Goal: Transaction & Acquisition: Obtain resource

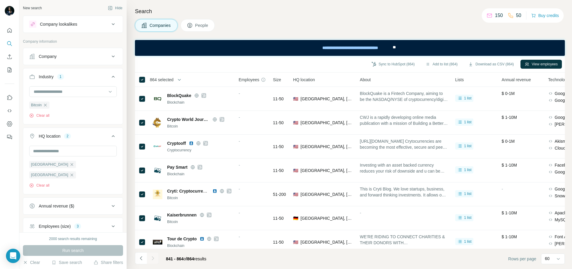
scroll to position [4, 0]
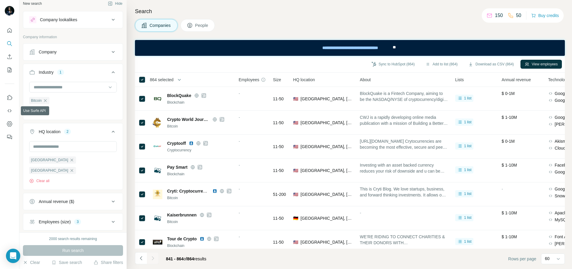
click at [10, 127] on button "Dashboard" at bounding box center [10, 123] width 10 height 11
click at [8, 123] on icon "Dashboard" at bounding box center [10, 124] width 6 height 6
click at [11, 67] on icon "My lists" at bounding box center [10, 70] width 6 height 6
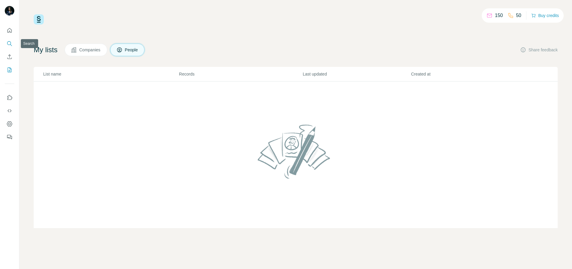
click at [10, 43] on icon "Search" at bounding box center [10, 44] width 6 height 6
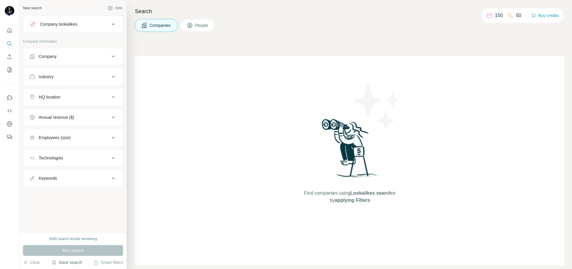
click at [64, 261] on button "Save search" at bounding box center [67, 262] width 30 height 6
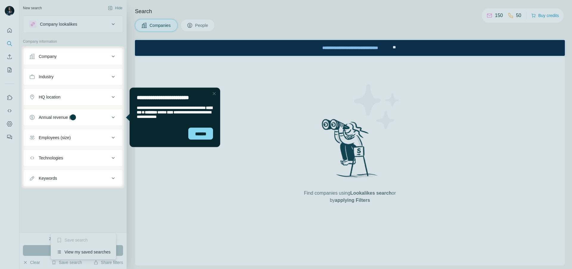
click at [69, 253] on div at bounding box center [286, 228] width 572 height 81
click at [70, 250] on div at bounding box center [286, 228] width 572 height 81
click at [213, 93] on div "Close Step" at bounding box center [214, 93] width 7 height 7
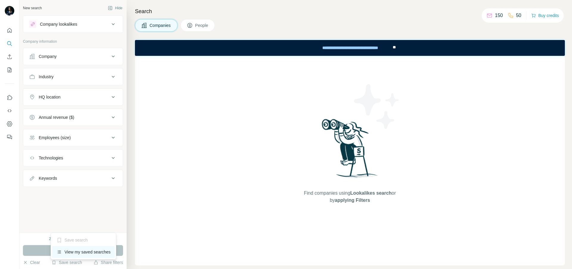
click at [86, 249] on div "View my saved searches" at bounding box center [83, 252] width 63 height 12
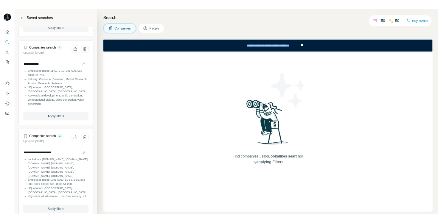
scroll to position [420, 0]
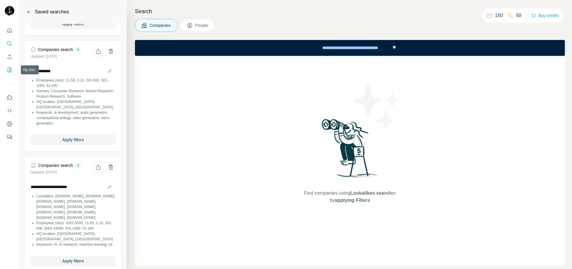
click at [10, 69] on icon "My lists" at bounding box center [10, 70] width 6 height 6
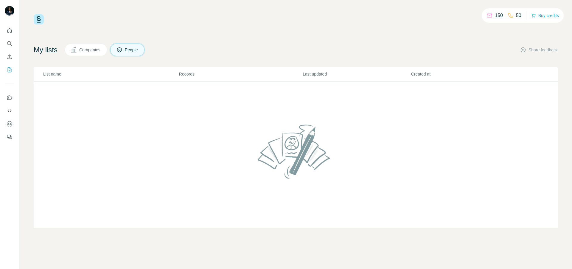
click at [92, 51] on span "Companies" at bounding box center [90, 50] width 22 height 6
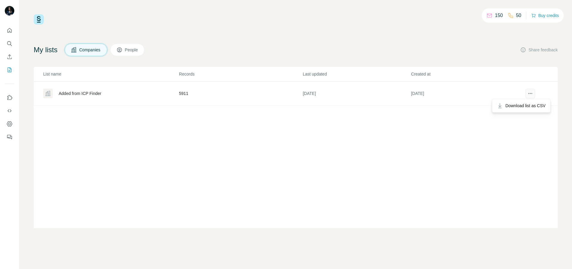
click at [532, 95] on icon "actions" at bounding box center [531, 93] width 6 height 6
click at [363, 148] on div "List name Records Last updated Created at Added from ICP Finder 5911 4 days ago…" at bounding box center [296, 147] width 524 height 161
click at [78, 90] on div "Added from ICP Finder" at bounding box center [110, 94] width 135 height 10
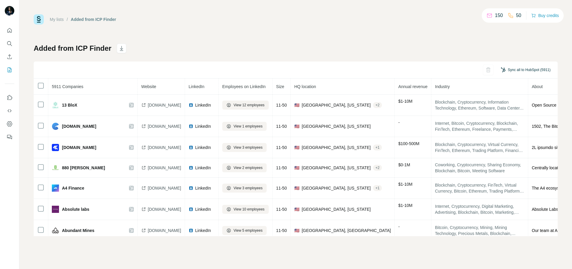
click at [523, 69] on button "Sync all to HubSpot (5911)" at bounding box center [526, 69] width 58 height 9
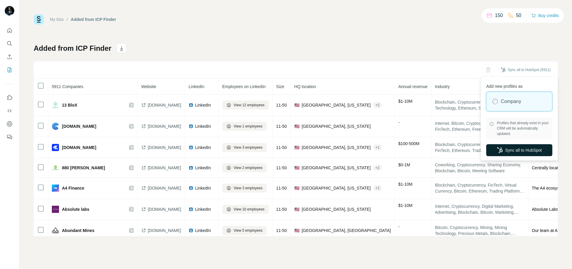
click at [504, 147] on button "Sync all to HubSpot" at bounding box center [520, 150] width 66 height 12
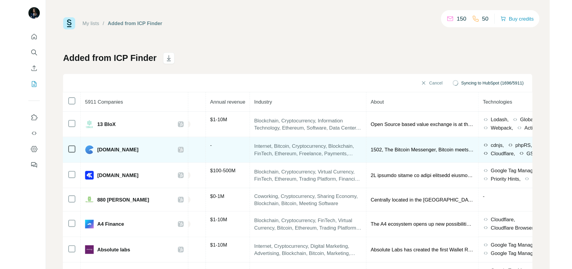
scroll to position [0, 283]
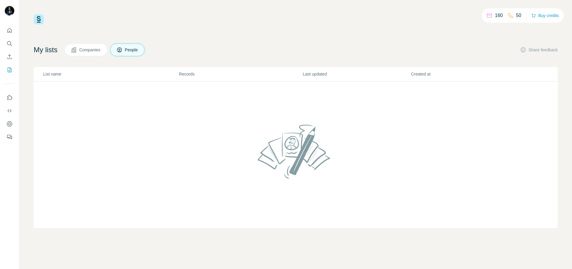
click at [104, 54] on button "Companies" at bounding box center [86, 50] width 43 height 13
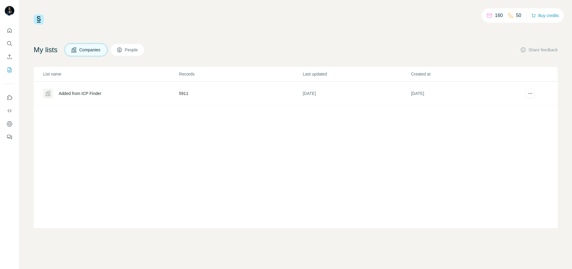
click at [99, 92] on div "Added from ICP Finder" at bounding box center [80, 93] width 43 height 6
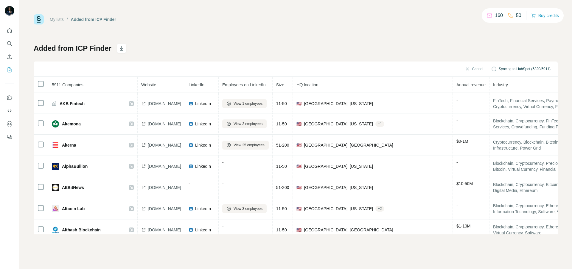
scroll to position [294, 0]
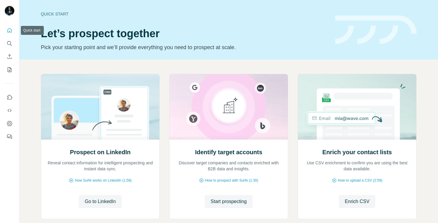
click at [10, 32] on icon "Quick start" at bounding box center [10, 30] width 6 height 6
click at [10, 43] on icon "Search" at bounding box center [10, 44] width 6 height 6
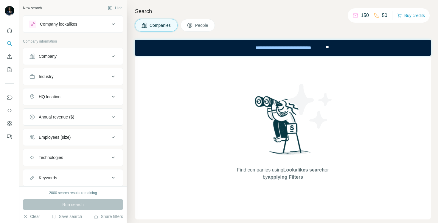
click at [64, 21] on div "Company lookalikes" at bounding box center [58, 24] width 37 height 6
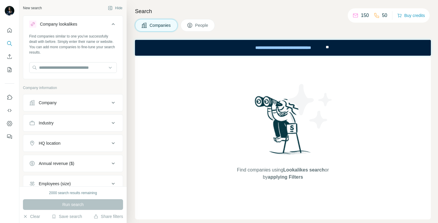
click at [66, 106] on button "Company" at bounding box center [73, 103] width 100 height 14
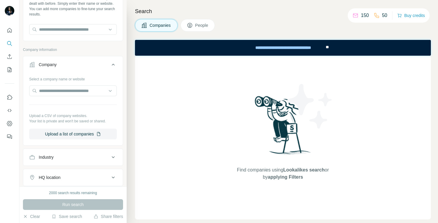
scroll to position [19, 0]
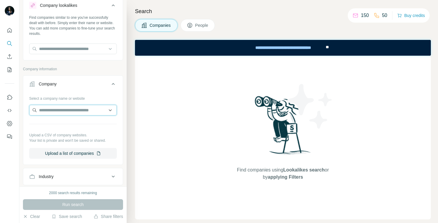
click at [59, 107] on input "text" at bounding box center [73, 110] width 88 height 11
click at [81, 68] on p "Company information" at bounding box center [73, 68] width 100 height 5
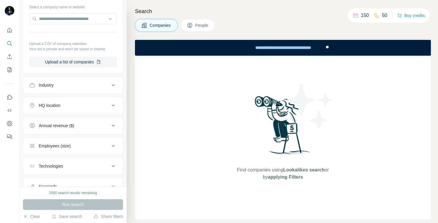
scroll to position [110, 0]
click at [10, 126] on icon "Dashboard" at bounding box center [9, 123] width 5 height 5
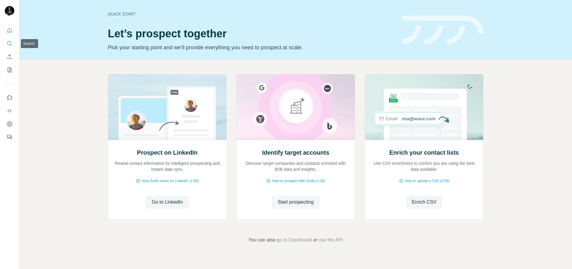
click at [8, 44] on icon "Search" at bounding box center [10, 44] width 6 height 6
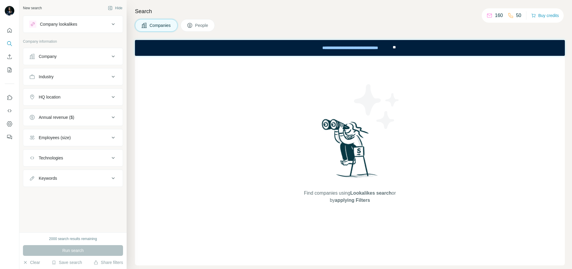
click at [76, 21] on div "Company lookalikes" at bounding box center [69, 24] width 81 height 7
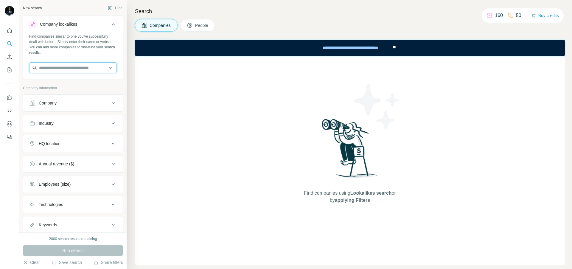
click at [49, 69] on input "text" at bounding box center [73, 67] width 88 height 11
paste input "**********"
type input "**********"
click at [119, 52] on div "Find companies similar to one you've successfully dealt with before. Simply ent…" at bounding box center [73, 56] width 100 height 44
click at [64, 67] on input "text" at bounding box center [73, 67] width 88 height 11
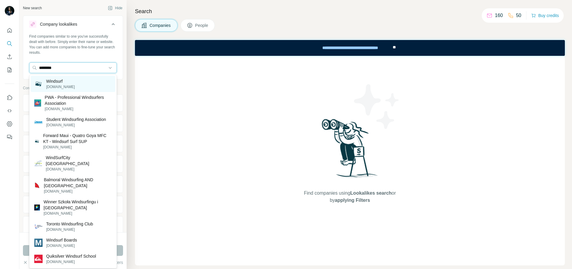
type input "********"
click at [62, 83] on p "Windsurf" at bounding box center [60, 81] width 29 height 6
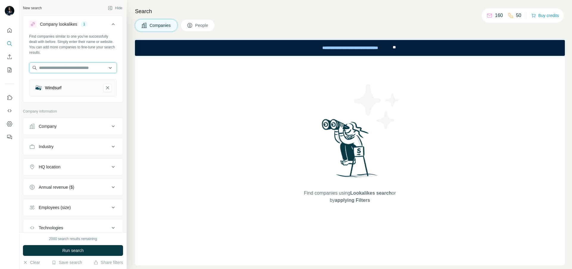
click at [86, 68] on input "text" at bounding box center [73, 67] width 88 height 11
click at [56, 68] on input "**********" at bounding box center [73, 67] width 88 height 11
click at [69, 69] on input "**********" at bounding box center [73, 67] width 88 height 11
click at [49, 67] on input "********" at bounding box center [73, 67] width 88 height 11
type input "*******"
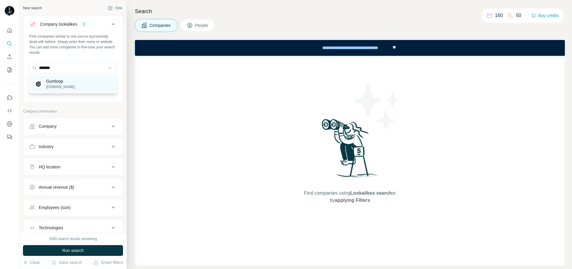
click at [52, 84] on p "gumloop.com" at bounding box center [60, 86] width 29 height 5
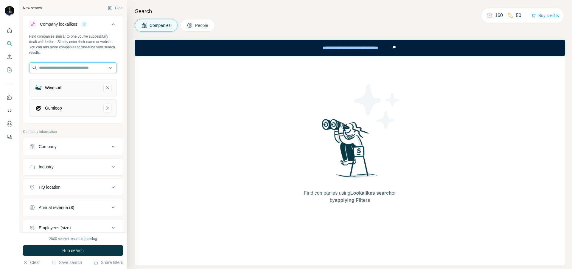
click at [55, 69] on input "text" at bounding box center [73, 67] width 88 height 11
click at [53, 70] on input "**********" at bounding box center [73, 67] width 88 height 11
click at [39, 68] on input "**********" at bounding box center [73, 67] width 88 height 11
type input "**********"
click at [46, 70] on input "**********" at bounding box center [73, 67] width 88 height 11
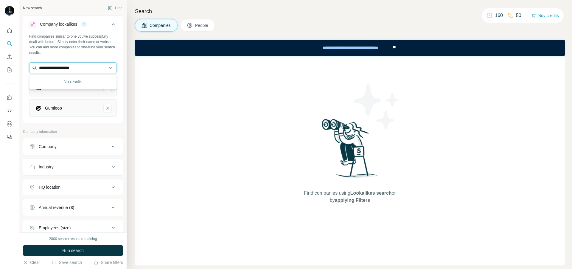
click at [46, 70] on input "**********" at bounding box center [73, 67] width 88 height 11
click at [81, 69] on input "text" at bounding box center [73, 67] width 88 height 11
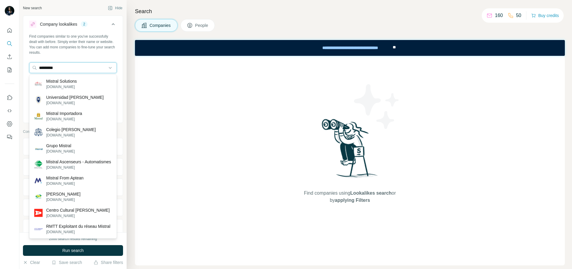
type input "**********"
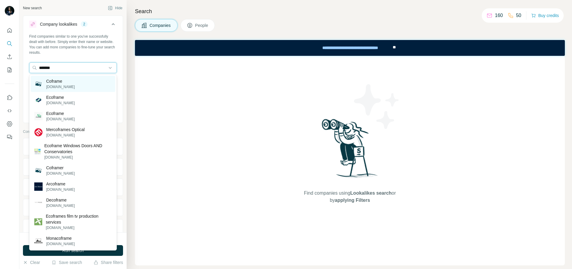
type input "*******"
click at [79, 81] on div "Coframe coframe.com" at bounding box center [73, 84] width 85 height 16
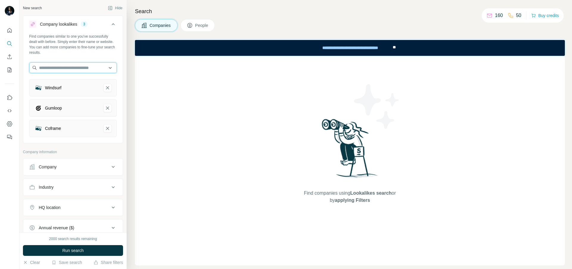
click at [70, 70] on input "text" at bounding box center [73, 67] width 88 height 11
type input "*******"
click at [107, 59] on div "Find companies similar to one you've successfully dealt with before. Simply ent…" at bounding box center [73, 88] width 100 height 108
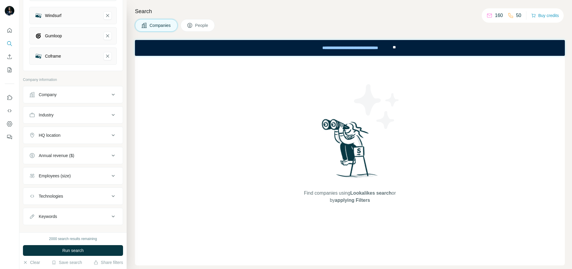
scroll to position [78, 0]
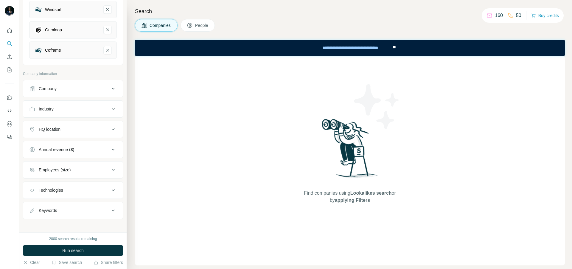
click at [64, 109] on div "Industry" at bounding box center [69, 109] width 81 height 6
click at [62, 129] on div at bounding box center [73, 123] width 88 height 11
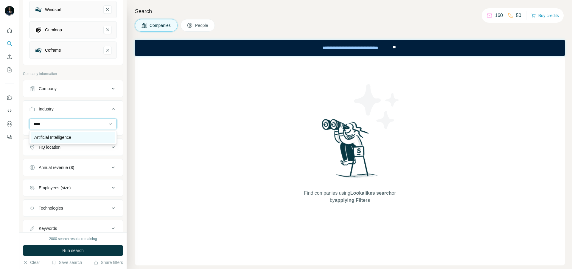
type input "****"
click at [63, 137] on p "Artificial Intelligence" at bounding box center [52, 137] width 37 height 6
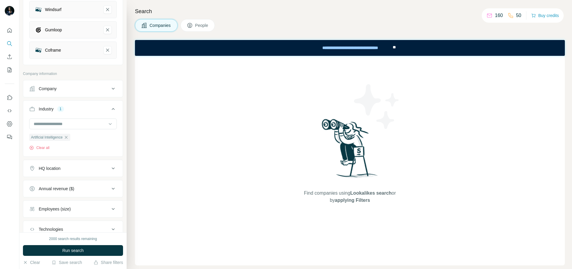
click at [61, 164] on button "HQ location" at bounding box center [73, 168] width 100 height 14
click at [58, 183] on input "text" at bounding box center [73, 183] width 88 height 11
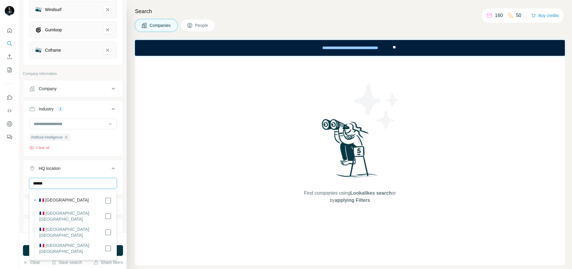
type input "******"
click at [61, 199] on div "🇫🇷 [GEOGRAPHIC_DATA]" at bounding box center [75, 200] width 73 height 7
click at [121, 163] on button "HQ location 1" at bounding box center [73, 169] width 100 height 17
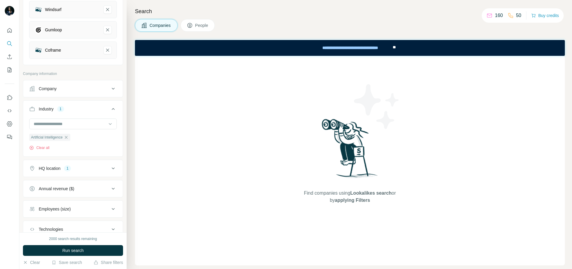
scroll to position [121, 0]
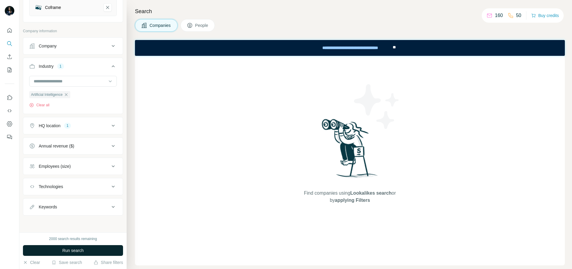
click at [72, 250] on span "Run search" at bounding box center [72, 250] width 21 height 6
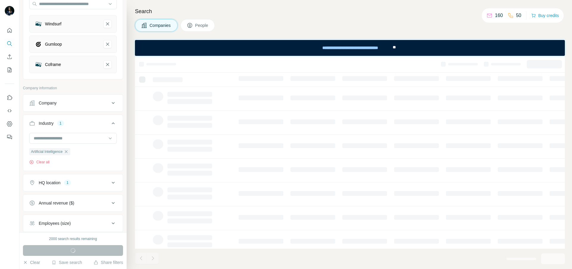
scroll to position [61, 0]
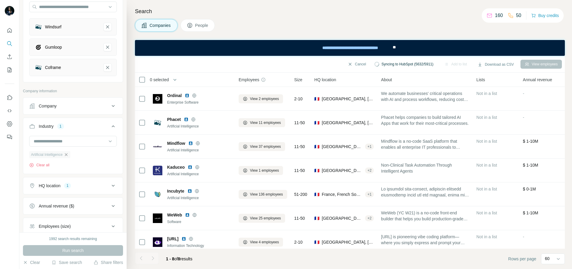
click at [68, 155] on icon "button" at bounding box center [66, 154] width 3 height 3
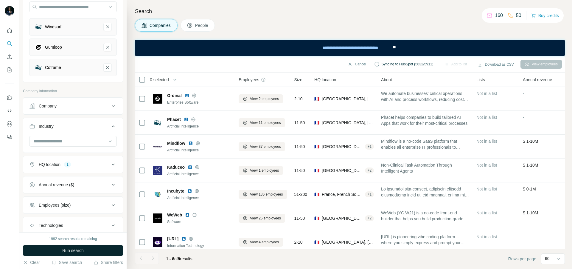
click at [77, 249] on span "Run search" at bounding box center [72, 250] width 21 height 6
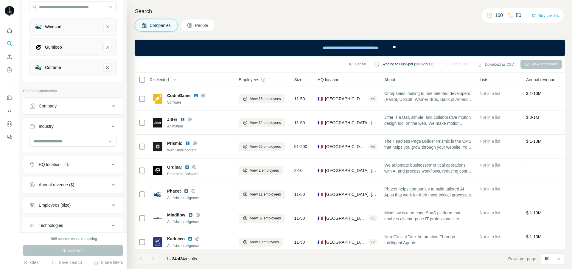
click at [115, 166] on icon at bounding box center [113, 164] width 7 height 7
click at [230, 261] on footer "1 - 24 of 24 results Rows per page 60" at bounding box center [350, 258] width 430 height 20
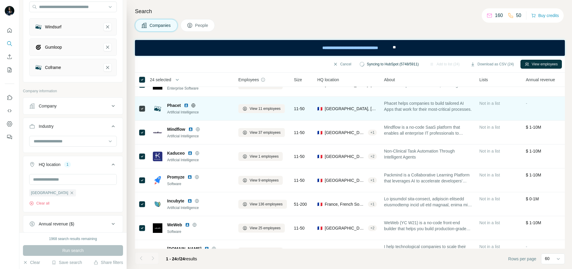
scroll to position [0, 0]
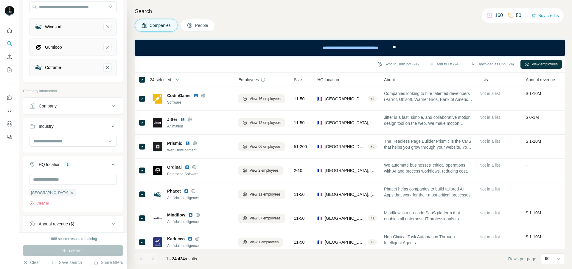
click at [389, 58] on div "Sync to HubSpot (24) Add to list (24) Download as CSV (24) View employees" at bounding box center [350, 64] width 430 height 17
click at [389, 64] on button "Sync to HubSpot (24)" at bounding box center [399, 64] width 50 height 9
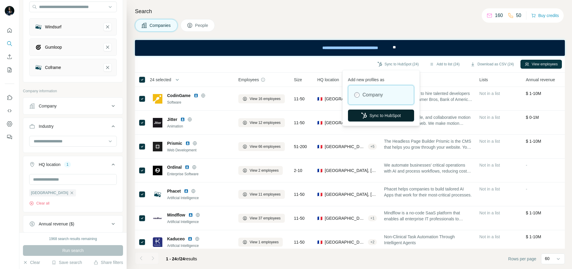
click at [371, 118] on button "Sync to HubSpot" at bounding box center [381, 115] width 66 height 12
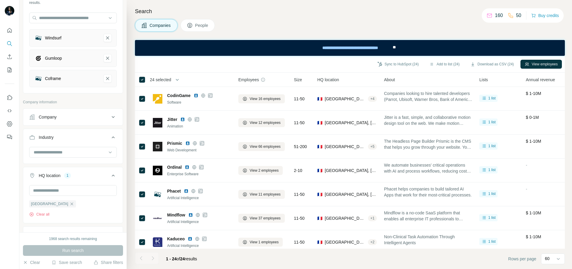
scroll to position [0, 0]
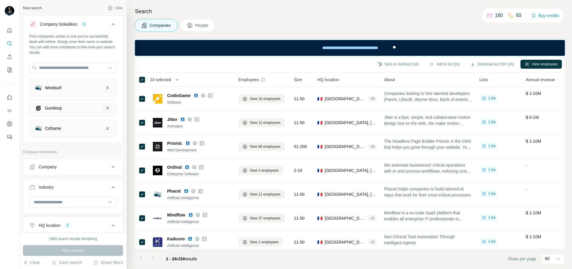
click at [107, 107] on icon "Gumloop-remove-button" at bounding box center [107, 108] width 5 height 6
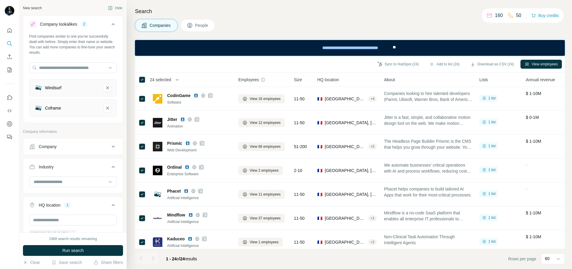
click at [109, 83] on div "Windsurf" at bounding box center [73, 87] width 88 height 17
click at [109, 89] on icon "Windsurf-remove-button" at bounding box center [107, 88] width 5 height 6
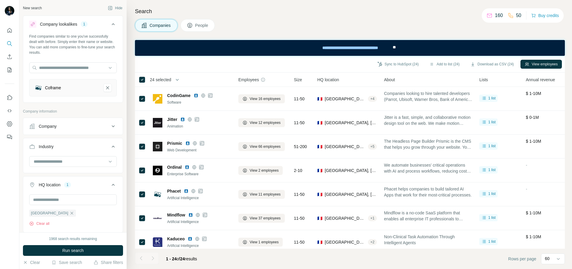
click at [109, 89] on icon "Coframe-remove-button" at bounding box center [107, 88] width 5 height 6
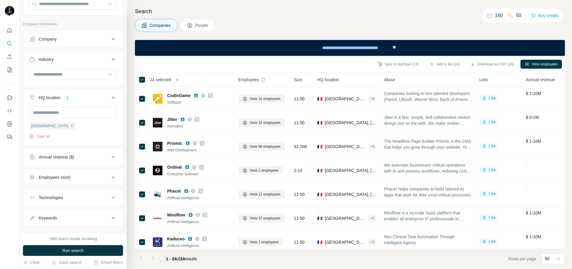
scroll to position [64, 0]
click at [78, 74] on input at bounding box center [70, 74] width 74 height 7
type input "*****"
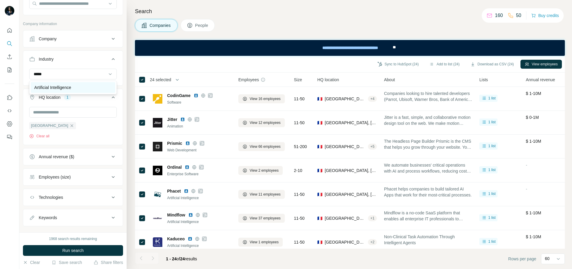
click at [55, 85] on p "Artificial Intelligence" at bounding box center [52, 87] width 37 height 6
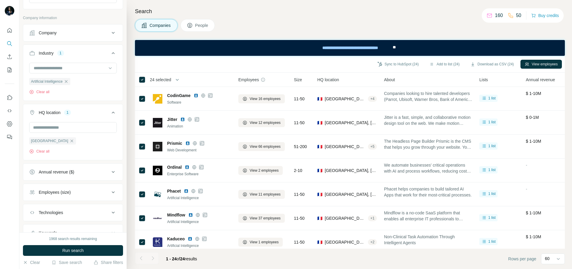
scroll to position [96, 0]
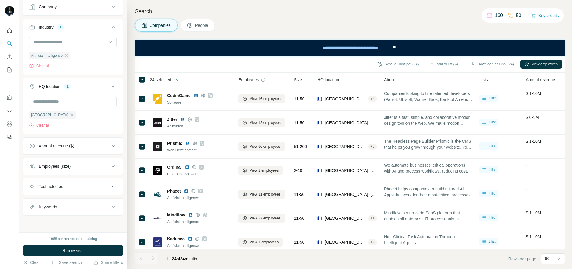
click at [48, 204] on div "Keywords" at bounding box center [48, 207] width 18 height 6
click at [47, 217] on input "text" at bounding box center [67, 221] width 76 height 11
type input "**"
type input "**********"
type input "******"
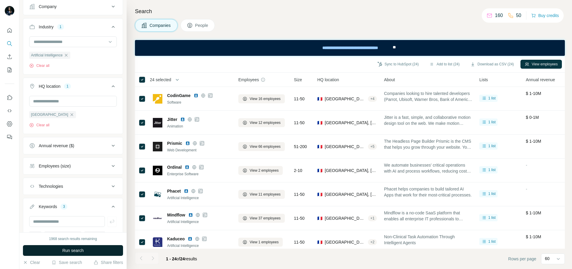
click at [62, 250] on span "Run search" at bounding box center [72, 250] width 21 height 6
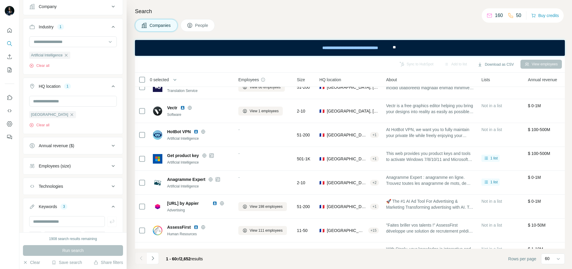
scroll to position [0, 0]
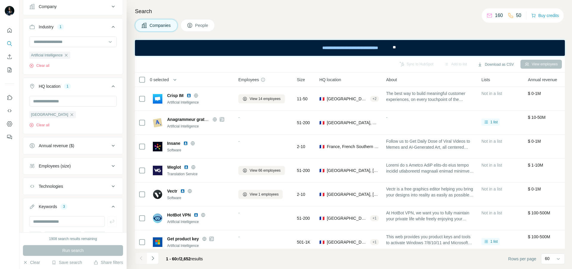
click at [61, 168] on div "Employees (size)" at bounding box center [55, 166] width 32 height 6
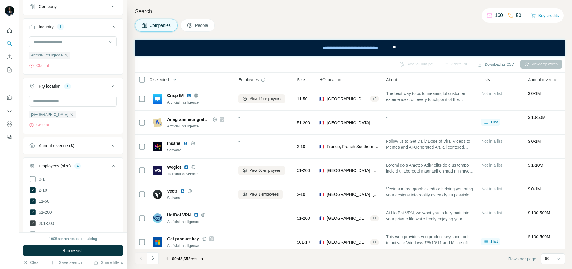
scroll to position [122, 0]
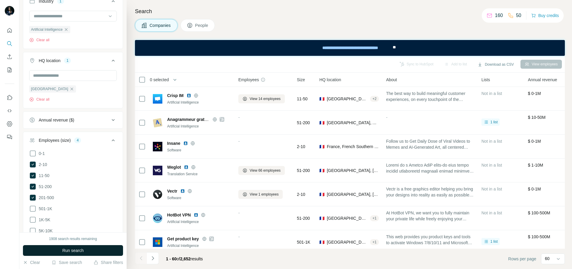
click at [64, 250] on span "Run search" at bounding box center [72, 250] width 21 height 6
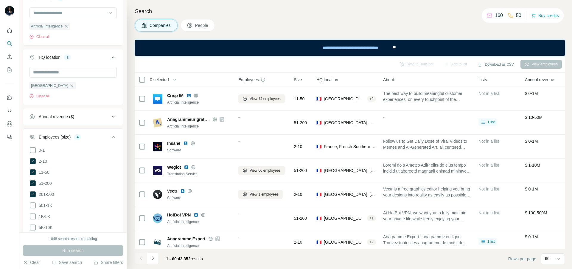
scroll to position [128, 0]
click at [112, 114] on icon at bounding box center [113, 114] width 7 height 7
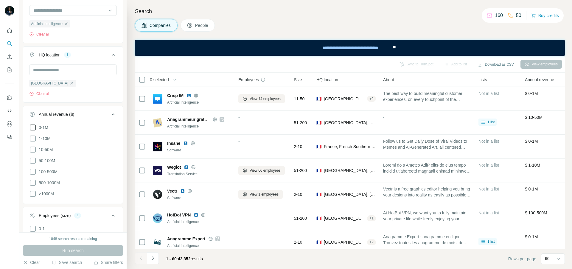
click at [34, 127] on icon at bounding box center [32, 127] width 7 height 7
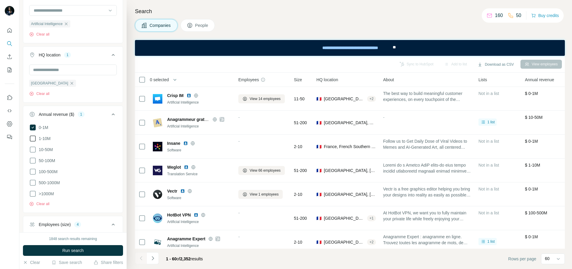
click at [34, 141] on icon at bounding box center [33, 138] width 6 height 6
click at [33, 150] on icon at bounding box center [32, 149] width 7 height 7
click at [33, 161] on icon at bounding box center [32, 160] width 7 height 7
click at [33, 170] on icon at bounding box center [32, 171] width 7 height 7
click at [57, 247] on button "Run search" at bounding box center [73, 250] width 100 height 11
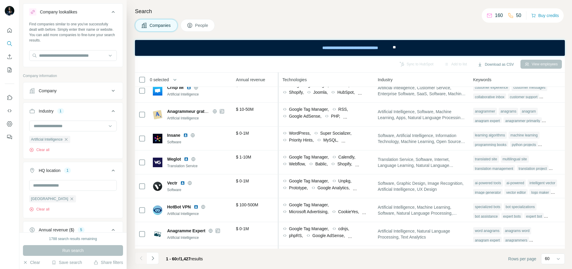
scroll to position [0, 293]
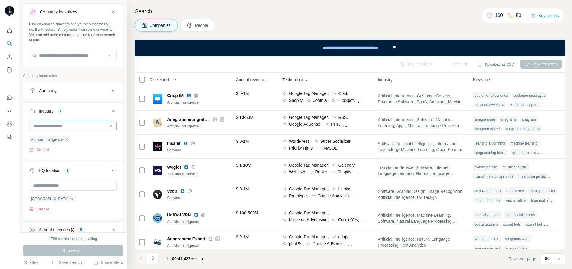
click at [85, 126] on input at bounding box center [70, 126] width 74 height 7
type input "********"
click at [58, 173] on div "Software" at bounding box center [73, 171] width 78 height 6
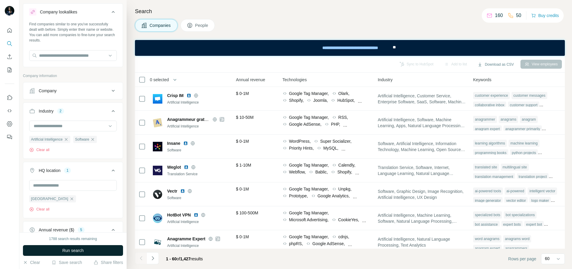
click at [59, 248] on button "Run search" at bounding box center [73, 250] width 100 height 11
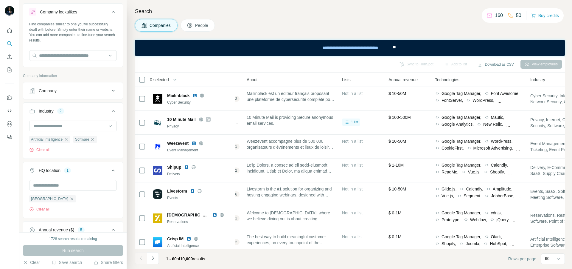
click at [95, 139] on icon "button" at bounding box center [92, 139] width 5 height 5
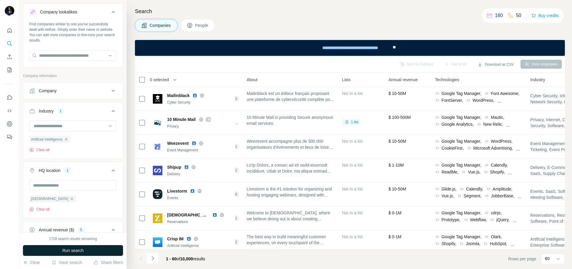
click at [70, 249] on span "Run search" at bounding box center [72, 250] width 21 height 6
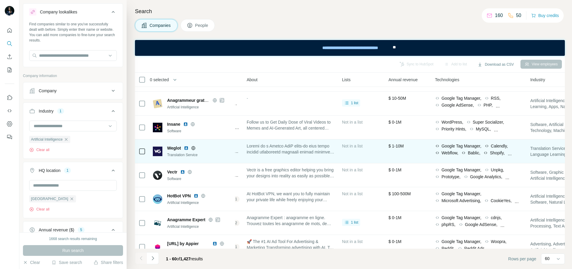
scroll to position [0, 137]
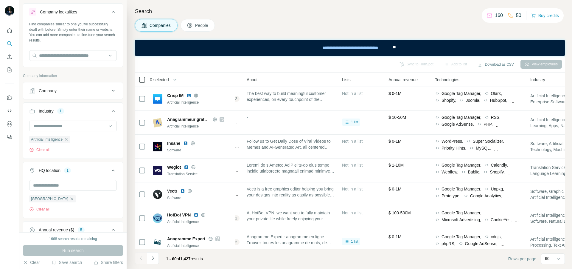
click at [142, 76] on icon at bounding box center [142, 79] width 7 height 7
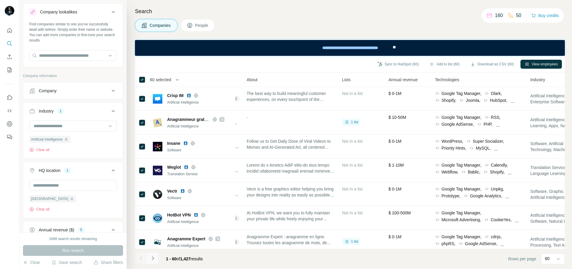
click at [154, 258] on icon "Navigate to next page" at bounding box center [153, 258] width 6 height 6
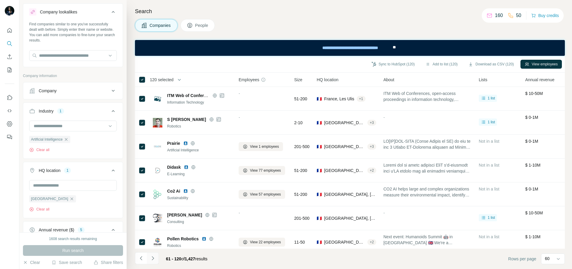
click at [155, 256] on icon "Navigate to next page" at bounding box center [153, 258] width 6 height 6
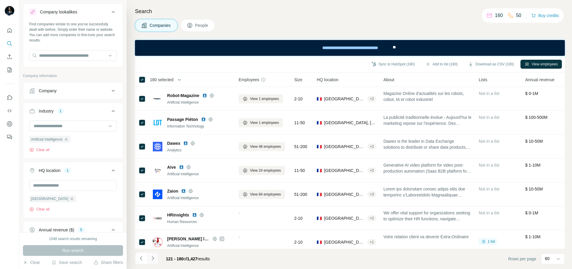
click at [156, 256] on button "Navigate to next page" at bounding box center [153, 258] width 12 height 12
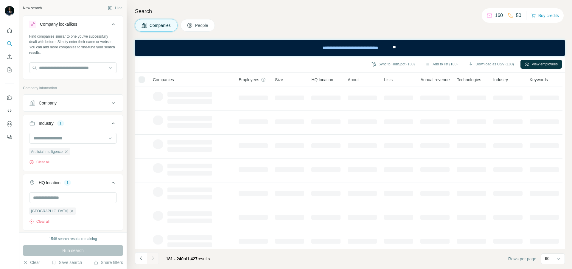
scroll to position [12, 0]
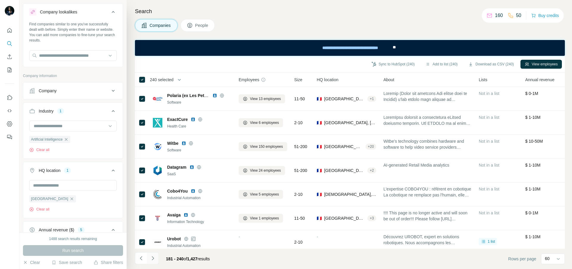
click at [153, 256] on icon "Navigate to next page" at bounding box center [153, 258] width 6 height 6
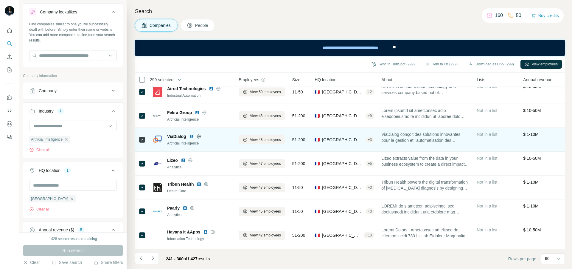
scroll to position [56, 0]
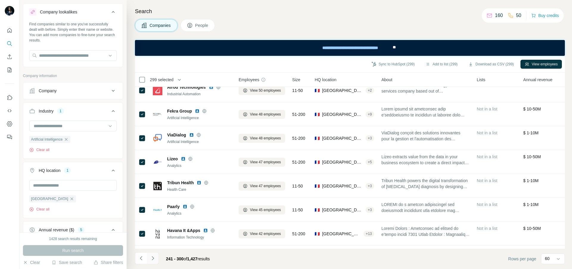
click at [155, 255] on icon "Navigate to next page" at bounding box center [153, 258] width 6 height 6
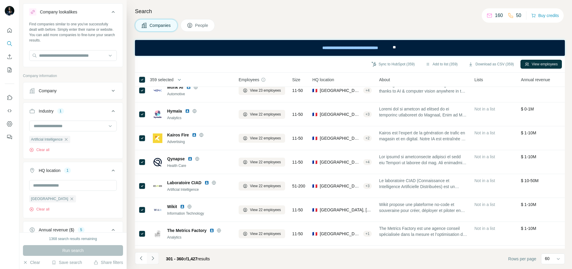
click at [154, 258] on icon "Navigate to next page" at bounding box center [153, 258] width 2 height 4
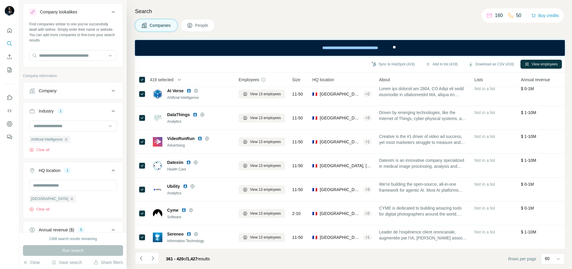
scroll to position [161, 0]
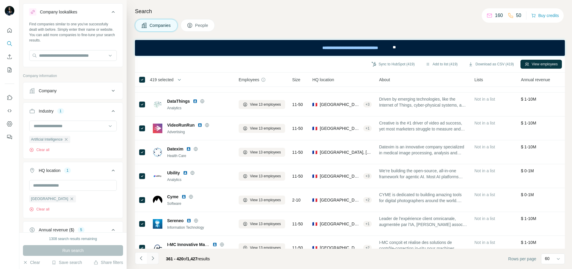
click at [153, 257] on icon "Navigate to next page" at bounding box center [153, 258] width 2 height 4
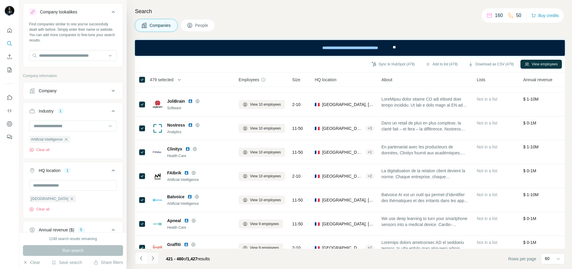
click at [154, 258] on icon "Navigate to next page" at bounding box center [153, 258] width 6 height 6
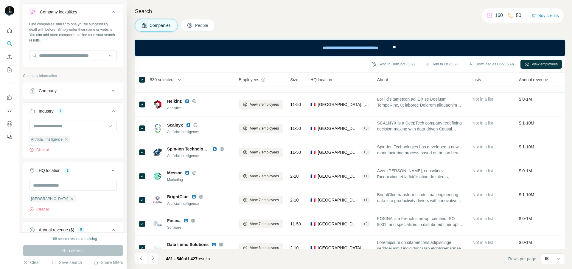
click at [152, 259] on icon "Navigate to next page" at bounding box center [153, 258] width 6 height 6
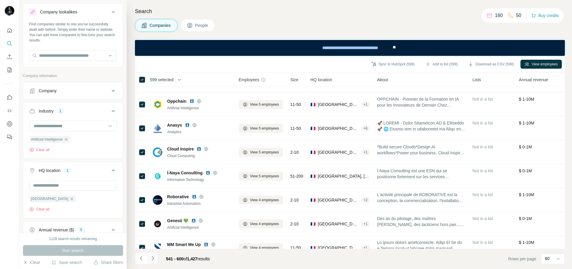
click at [151, 257] on icon "Navigate to next page" at bounding box center [153, 258] width 6 height 6
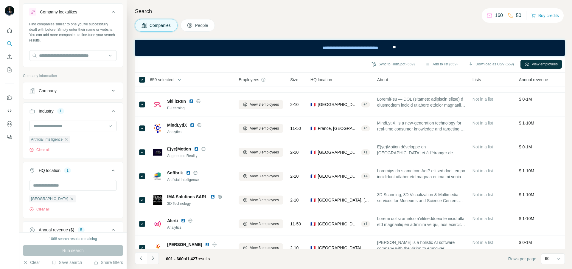
click at [153, 257] on icon "Navigate to next page" at bounding box center [153, 258] width 6 height 6
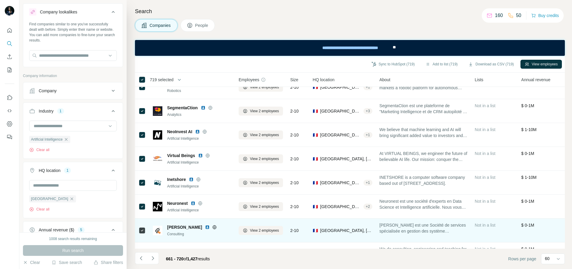
scroll to position [574, 0]
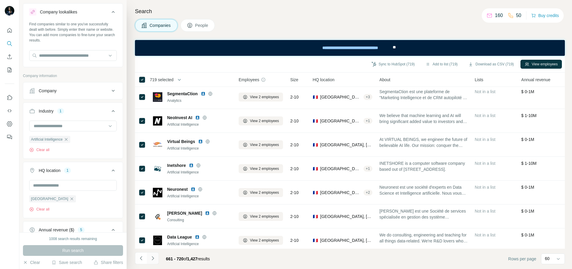
click at [151, 257] on icon "Navigate to next page" at bounding box center [153, 258] width 6 height 6
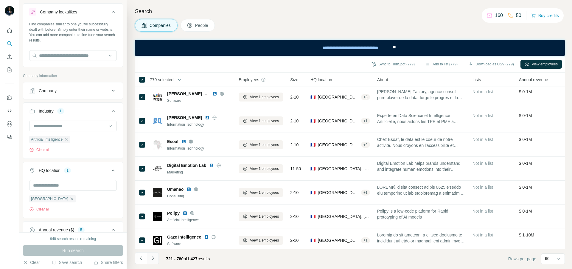
click at [153, 257] on icon "Navigate to next page" at bounding box center [153, 258] width 6 height 6
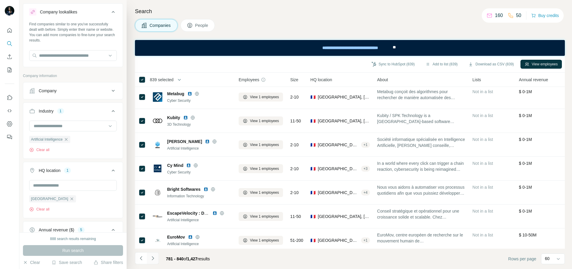
click at [154, 258] on icon "Navigate to next page" at bounding box center [153, 258] width 6 height 6
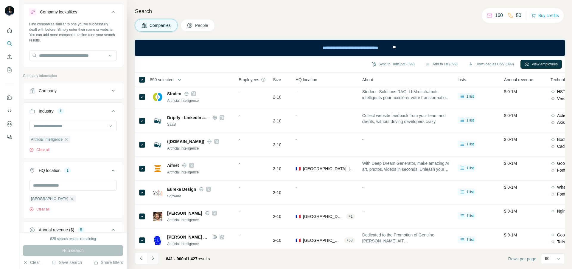
click at [153, 258] on icon "Navigate to next page" at bounding box center [153, 258] width 6 height 6
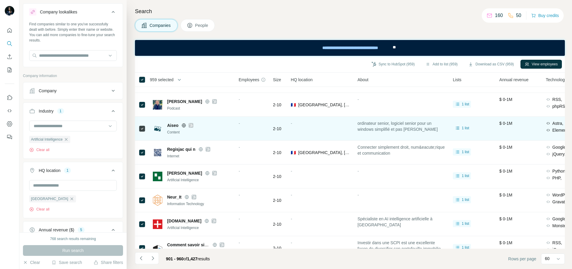
scroll to position [639, 0]
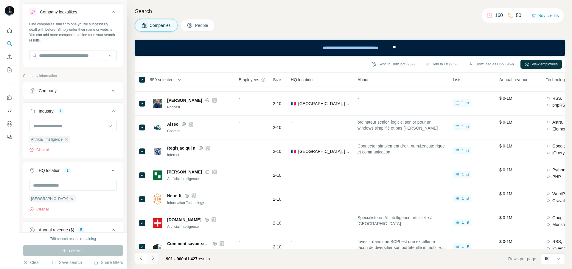
click at [154, 258] on icon "Navigate to next page" at bounding box center [153, 258] width 6 height 6
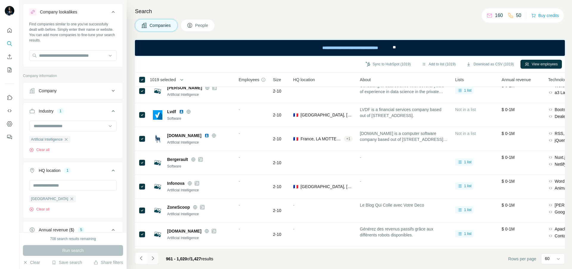
click at [155, 256] on icon "Navigate to next page" at bounding box center [153, 258] width 6 height 6
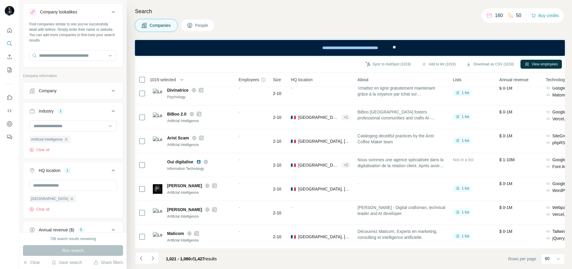
scroll to position [914, 0]
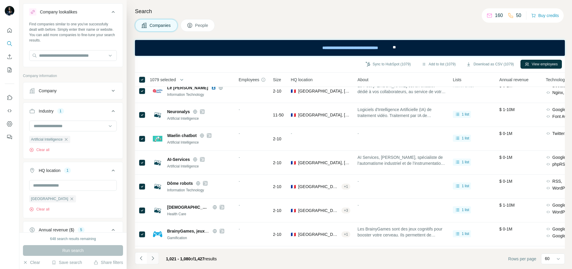
click at [153, 258] on icon "Navigate to next page" at bounding box center [153, 258] width 6 height 6
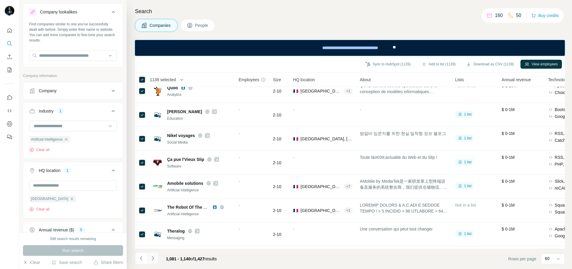
click at [150, 260] on icon "Navigate to next page" at bounding box center [153, 258] width 6 height 6
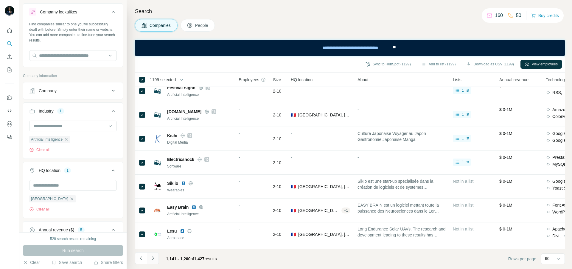
click at [154, 257] on icon "Navigate to next page" at bounding box center [153, 258] width 6 height 6
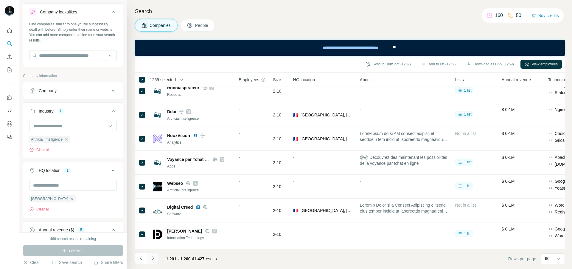
click at [154, 259] on icon "Navigate to next page" at bounding box center [153, 258] width 6 height 6
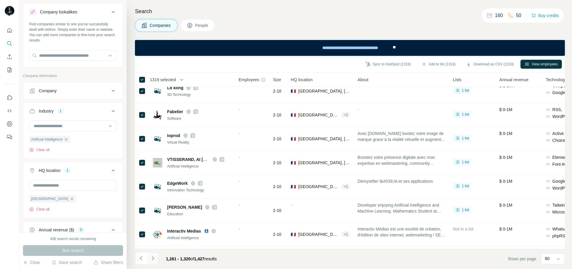
click at [152, 258] on icon "Navigate to next page" at bounding box center [153, 258] width 6 height 6
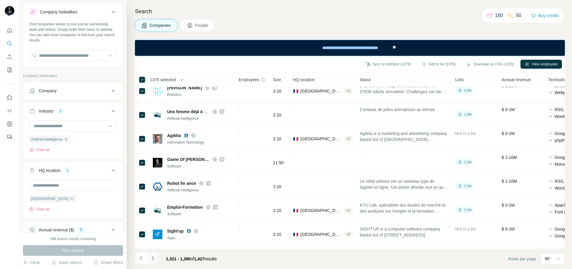
click at [153, 258] on icon "Navigate to next page" at bounding box center [153, 258] width 2 height 4
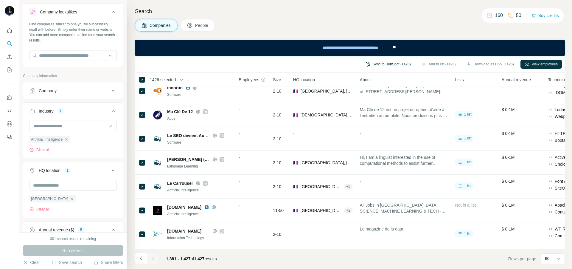
click at [388, 64] on button "Sync to HubSpot (1426)" at bounding box center [389, 64] width 54 height 9
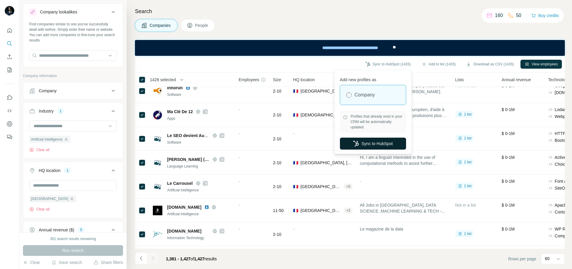
click at [367, 145] on button "Sync to HubSpot" at bounding box center [373, 143] width 66 height 12
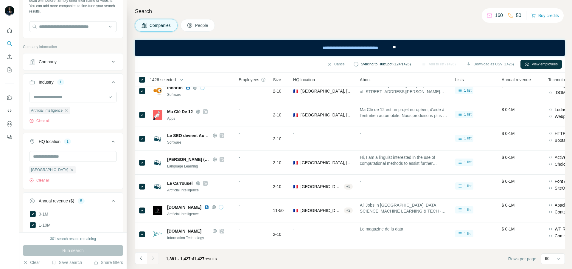
scroll to position [45, 0]
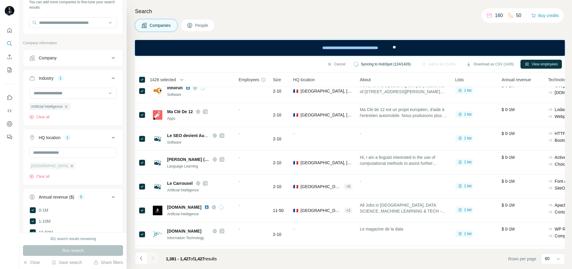
click at [69, 165] on icon "button" at bounding box center [71, 165] width 5 height 5
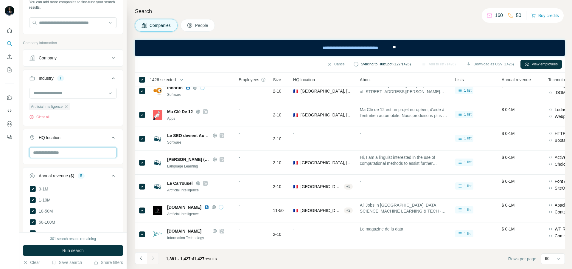
click at [47, 152] on input "text" at bounding box center [73, 152] width 88 height 11
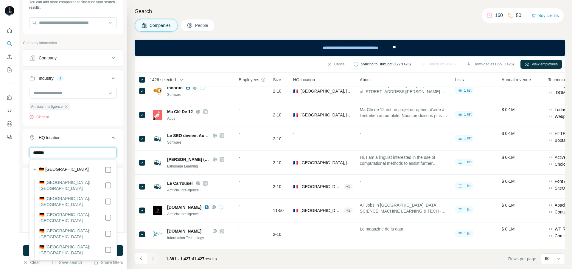
type input "*******"
click at [119, 146] on button "HQ location 1" at bounding box center [73, 138] width 100 height 17
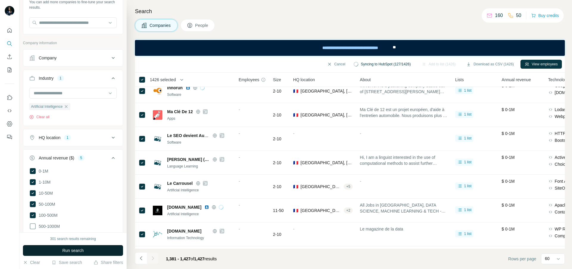
click at [75, 248] on span "Run search" at bounding box center [72, 250] width 21 height 6
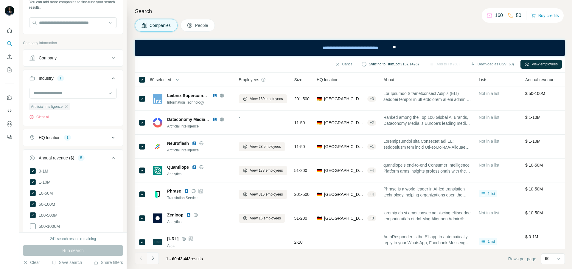
click at [154, 255] on icon "Navigate to next page" at bounding box center [153, 258] width 6 height 6
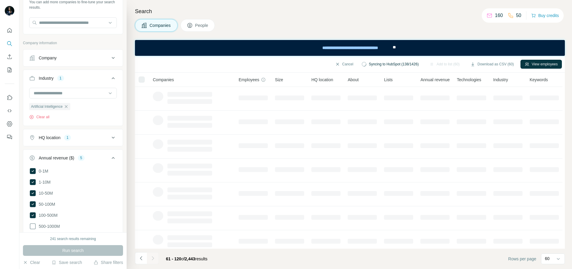
click at [141, 81] on div at bounding box center [142, 79] width 6 height 6
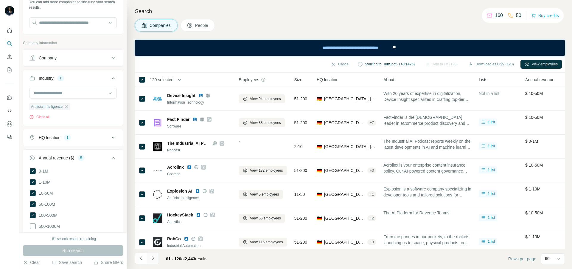
click at [153, 256] on icon "Navigate to next page" at bounding box center [153, 258] width 6 height 6
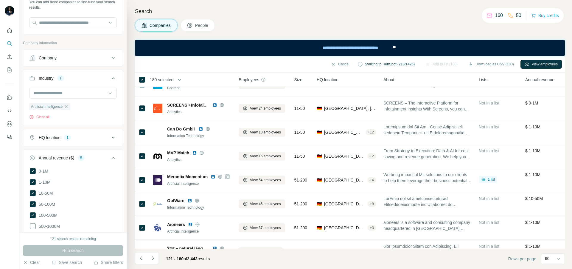
scroll to position [1270, 0]
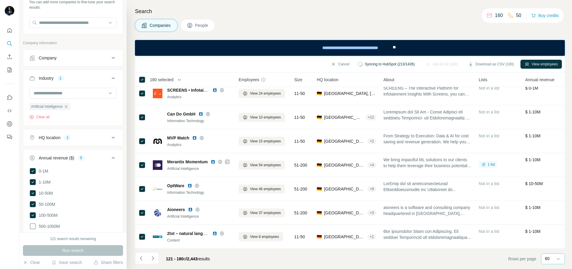
click at [550, 256] on p "60" at bounding box center [547, 258] width 5 height 6
click at [438, 262] on footer "121 - 180 of 2,443 results Rows per page 60" at bounding box center [350, 258] width 430 height 20
click at [386, 61] on button "Sync to HubSpot (180)" at bounding box center [394, 64] width 52 height 9
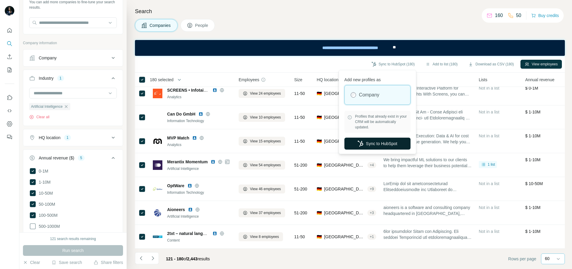
click at [365, 146] on button "Sync to HubSpot" at bounding box center [378, 143] width 66 height 12
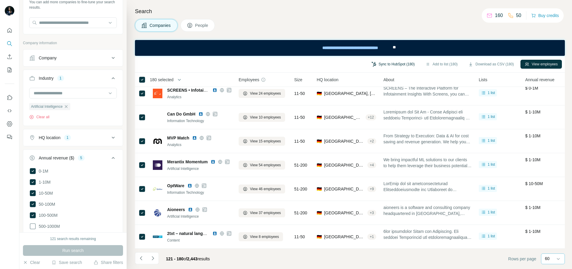
click at [377, 66] on button "Sync to HubSpot (180)" at bounding box center [394, 64] width 52 height 9
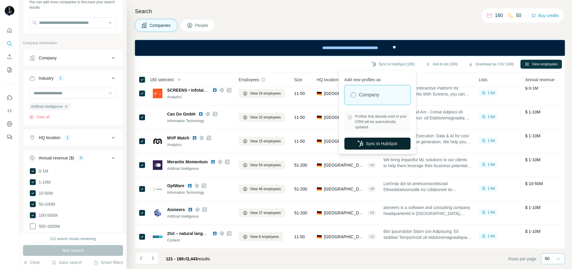
click at [363, 143] on button "Sync to HubSpot" at bounding box center [378, 143] width 66 height 12
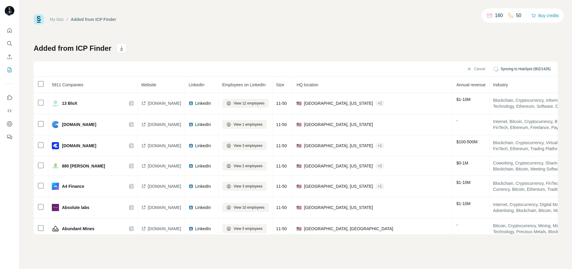
scroll to position [294, 0]
